Goal: Find specific page/section: Find specific page/section

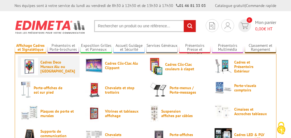
click at [55, 68] on span "Cadres Deco Muraux Alu ou [GEOGRAPHIC_DATA]" at bounding box center [57, 66] width 33 height 13
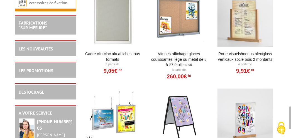
scroll to position [1012, 0]
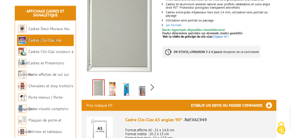
scroll to position [154, 0]
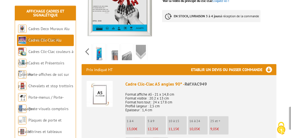
click at [154, 45] on div "Previous Next" at bounding box center [120, 52] width 76 height 20
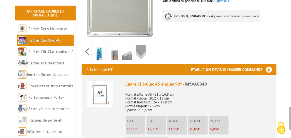
click at [154, 45] on div "Previous Next" at bounding box center [120, 52] width 76 height 20
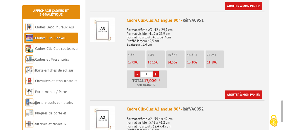
scroll to position [401, 0]
